Goal: Information Seeking & Learning: Learn about a topic

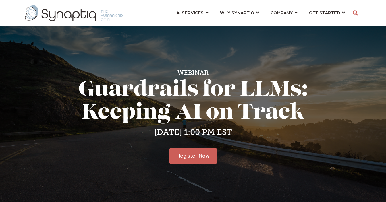
scroll to position [0, 3]
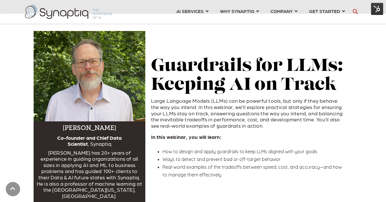
scroll to position [210, 0]
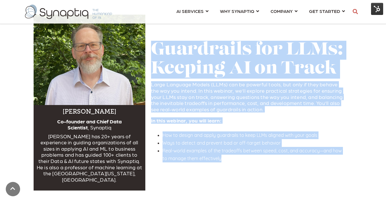
drag, startPoint x: 152, startPoint y: 47, endPoint x: 235, endPoint y: 156, distance: 136.4
click at [235, 156] on div "Guardrails for LLMs: Keeping AI on Track Large Language Models (LLMs) can be po…" at bounding box center [249, 105] width 208 height 141
copy div "Guardrails for LLMs: Keeping AI on Track Large Language Models (LLMs) can be po…"
click at [247, 121] on h5 "Large Language Models (LLMs) can be powerful tools, but only if they behave the…" at bounding box center [249, 121] width 196 height 81
drag, startPoint x: 153, startPoint y: 45, endPoint x: 228, endPoint y: 182, distance: 155.4
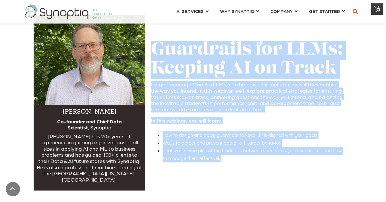
click at [228, 182] on div "[PERSON_NAME] Co-founder and Chief Data Scientist , Synaptiq [PERSON_NAME] has …" at bounding box center [193, 106] width 319 height 182
copy div "Guardrails for LLMs: Keeping AI on Track Large Language Models (LLMs) can be po…"
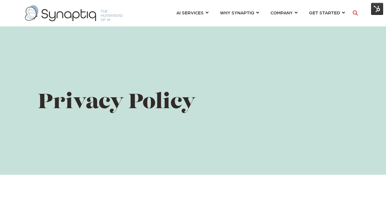
click at [377, 9] on img at bounding box center [377, 9] width 12 height 12
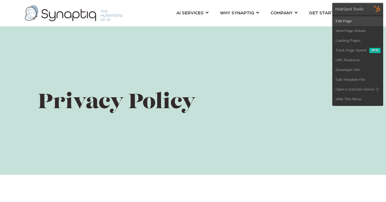
click at [352, 22] on link "Edit Page" at bounding box center [358, 21] width 50 height 10
